Goal: Navigation & Orientation: Understand site structure

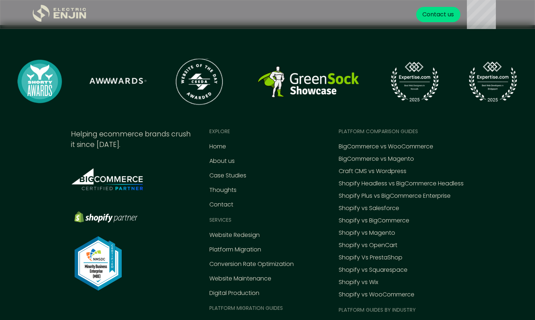
scroll to position [3375, 0]
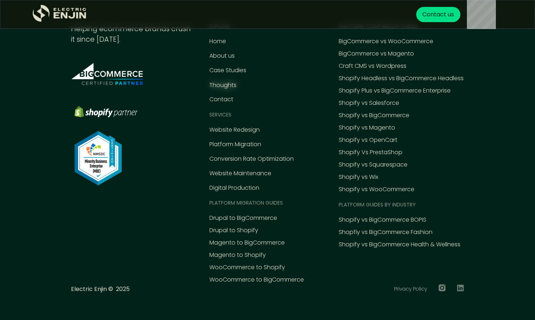
click at [218, 88] on div "Thoughts" at bounding box center [222, 85] width 27 height 9
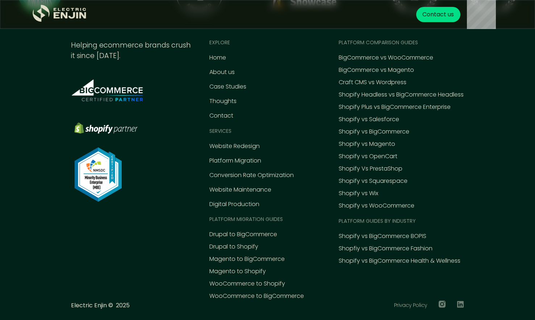
scroll to position [3352, 0]
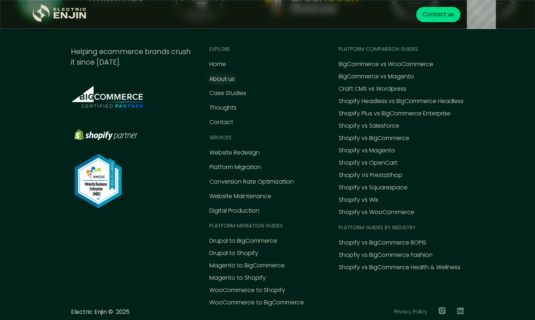
click at [225, 83] on div "About us" at bounding box center [221, 79] width 25 height 9
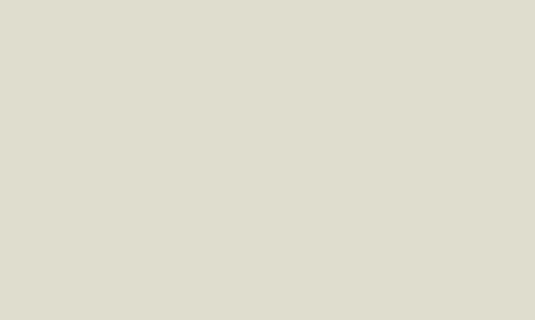
scroll to position [1326, 0]
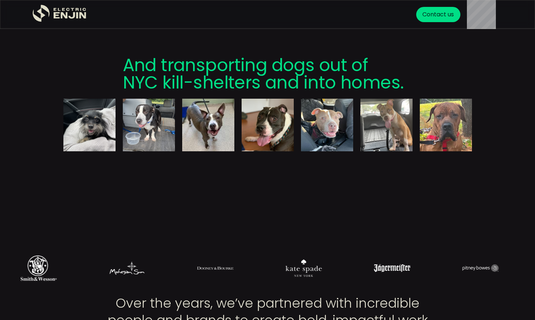
scroll to position [2405, 0]
